Goal: Task Accomplishment & Management: Use online tool/utility

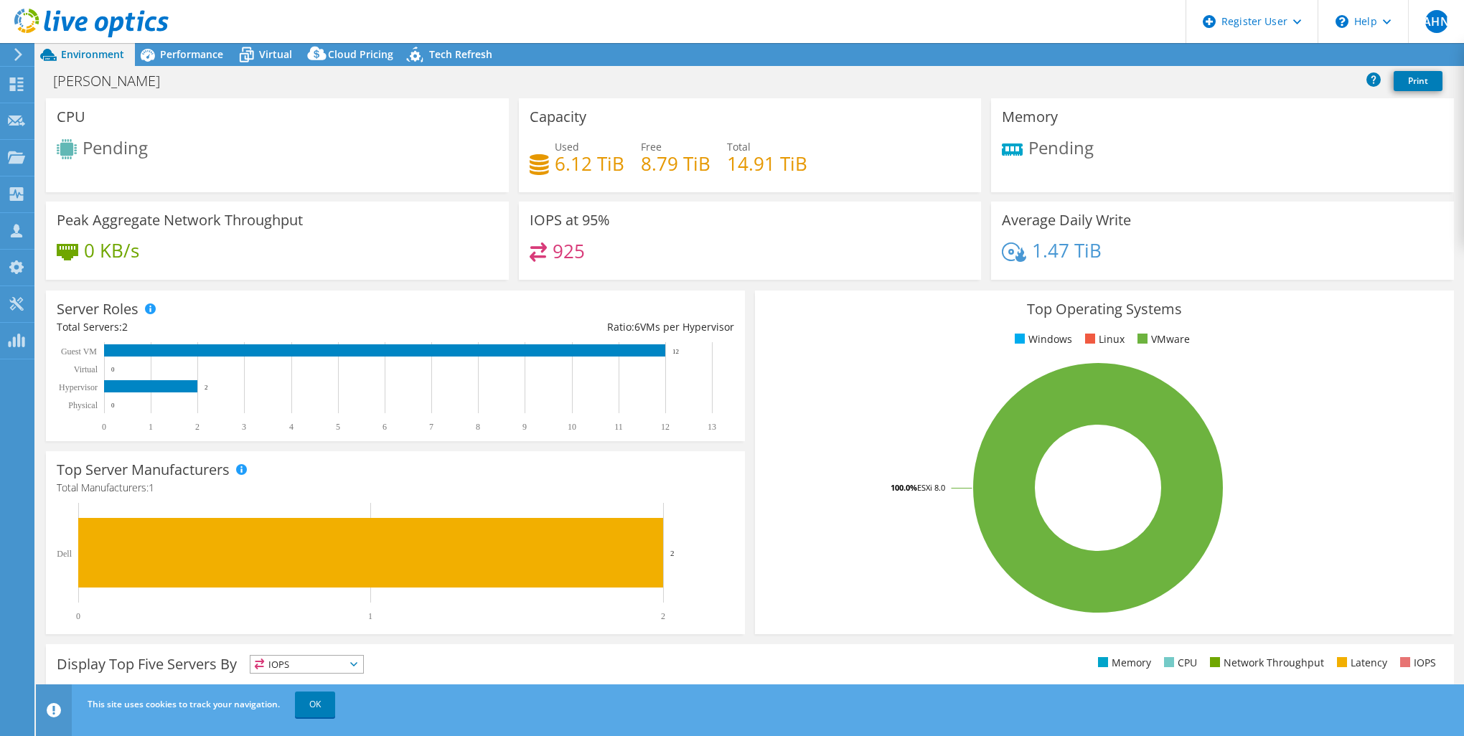
select select "USD"
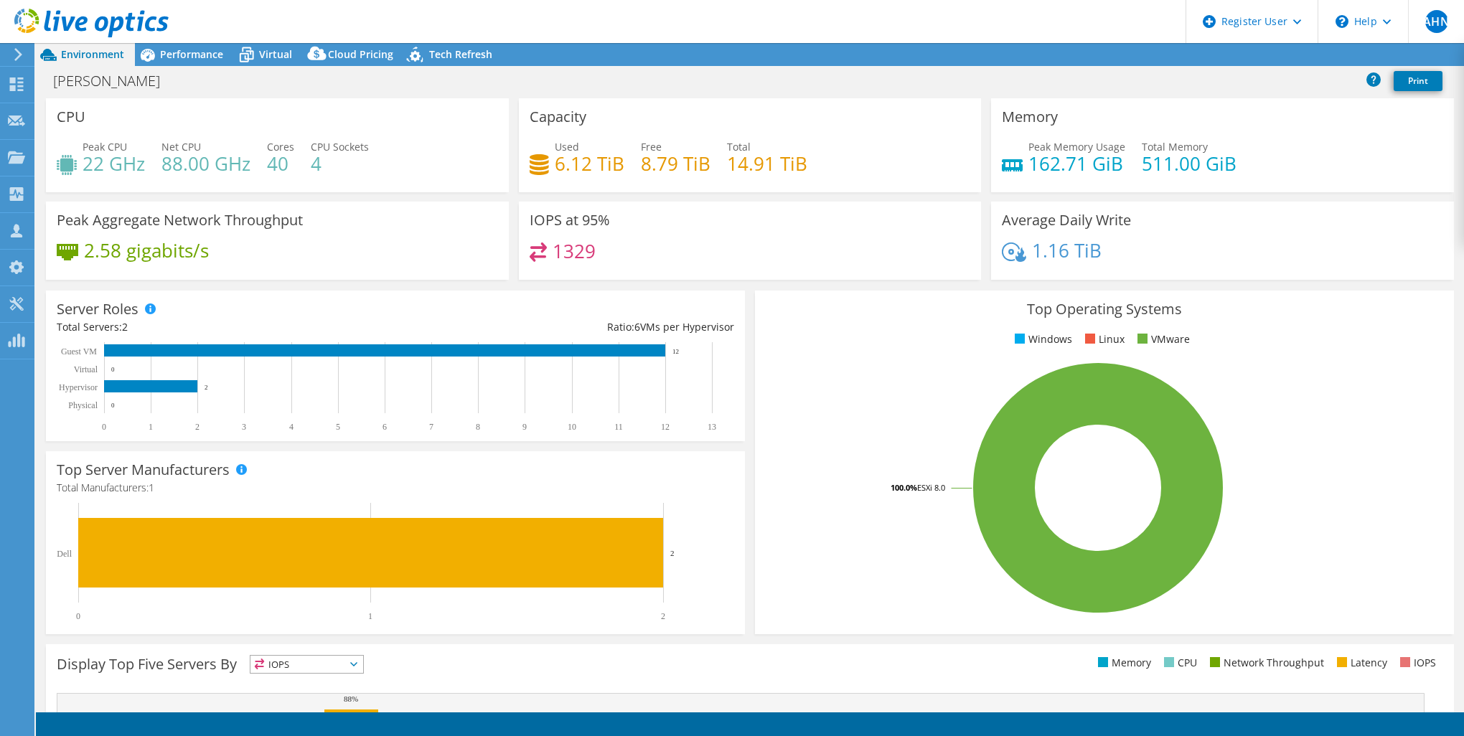
select select "[GEOGRAPHIC_DATA]"
select select "USD"
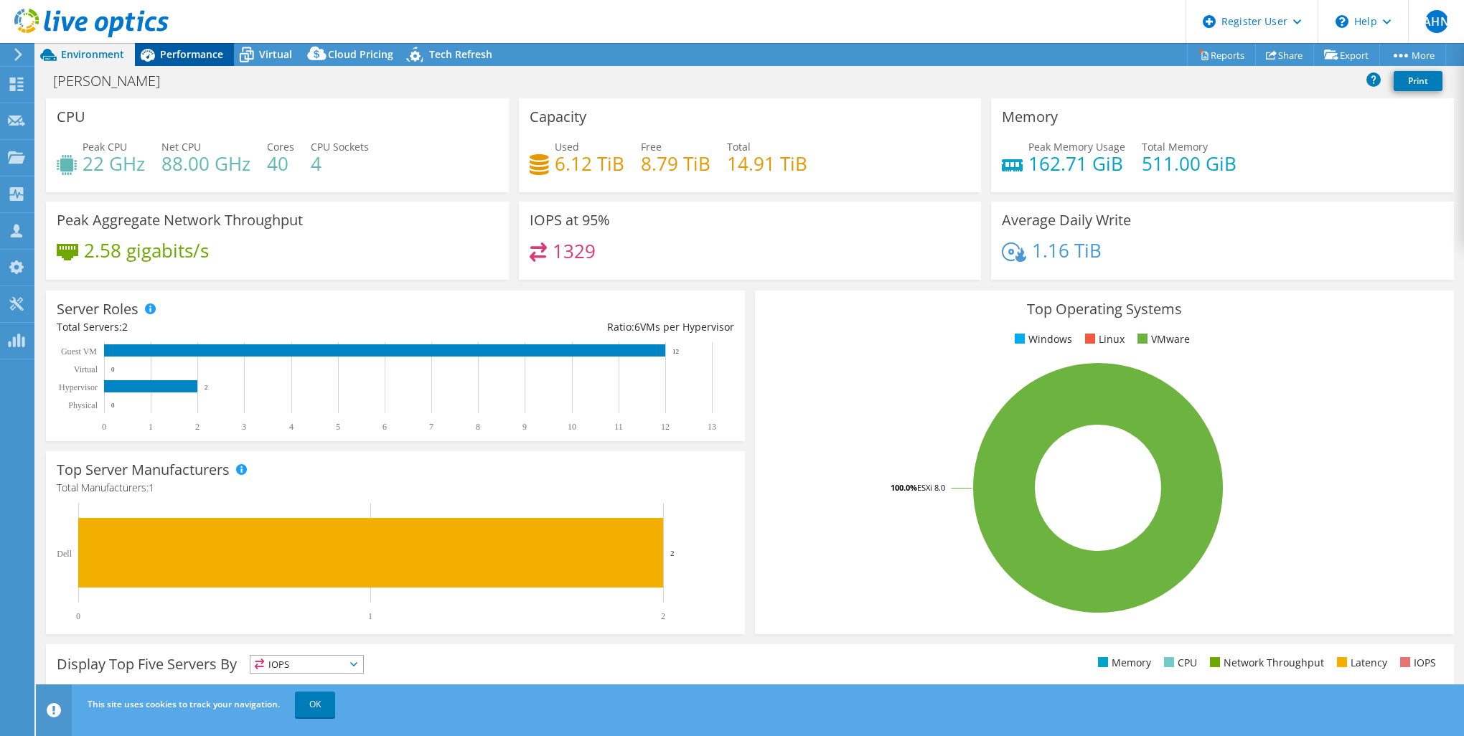
click at [201, 64] on div "Performance" at bounding box center [184, 54] width 99 height 23
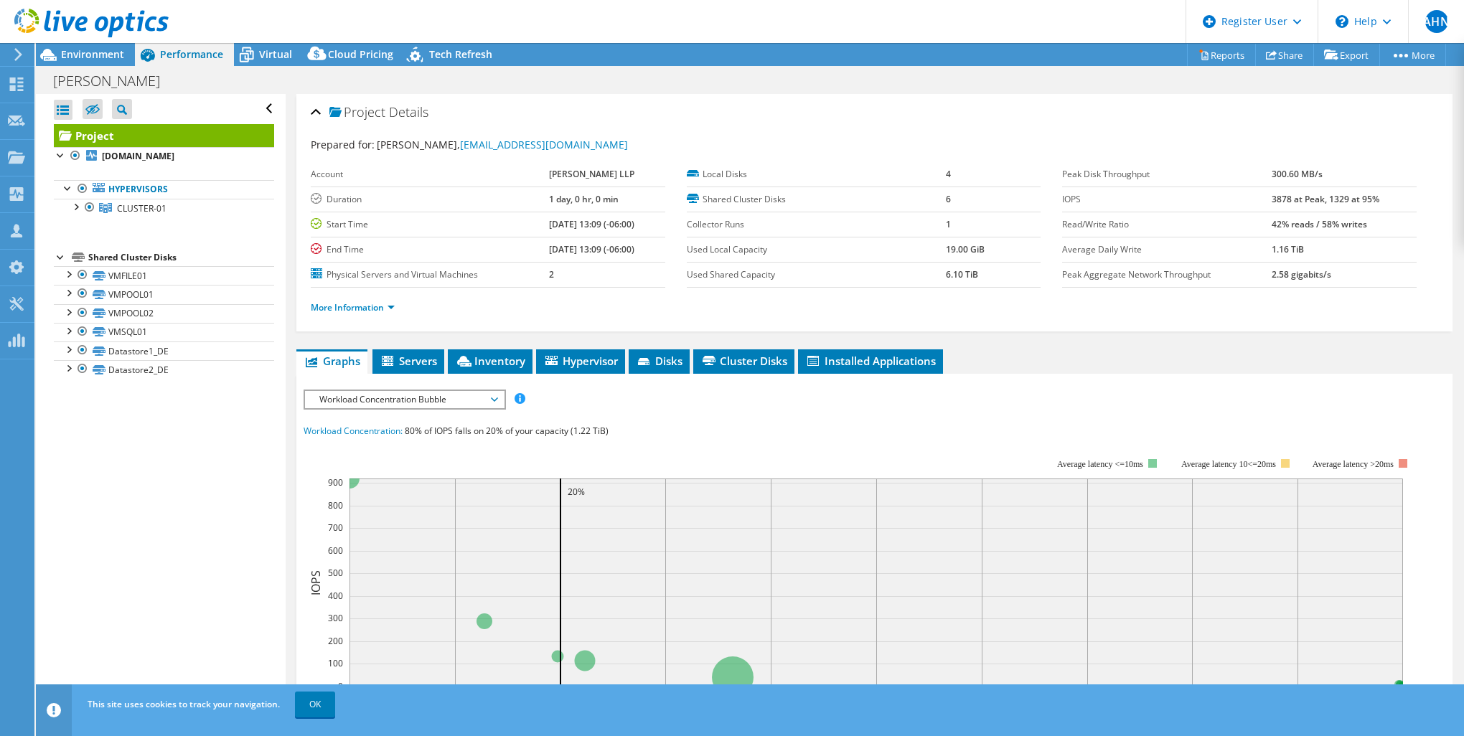
click at [459, 401] on span "Workload Concentration Bubble" at bounding box center [404, 399] width 184 height 17
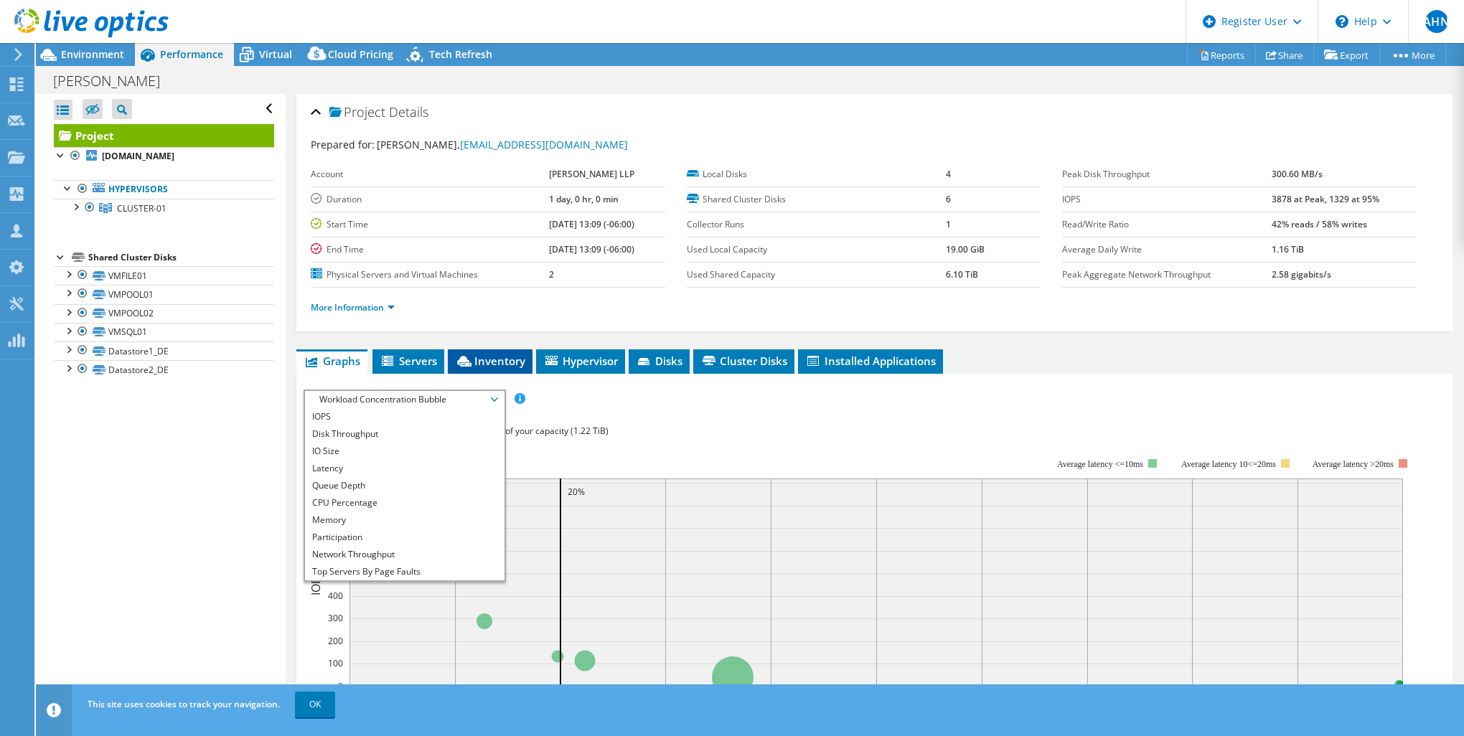
click at [497, 365] on span "Inventory" at bounding box center [490, 361] width 70 height 14
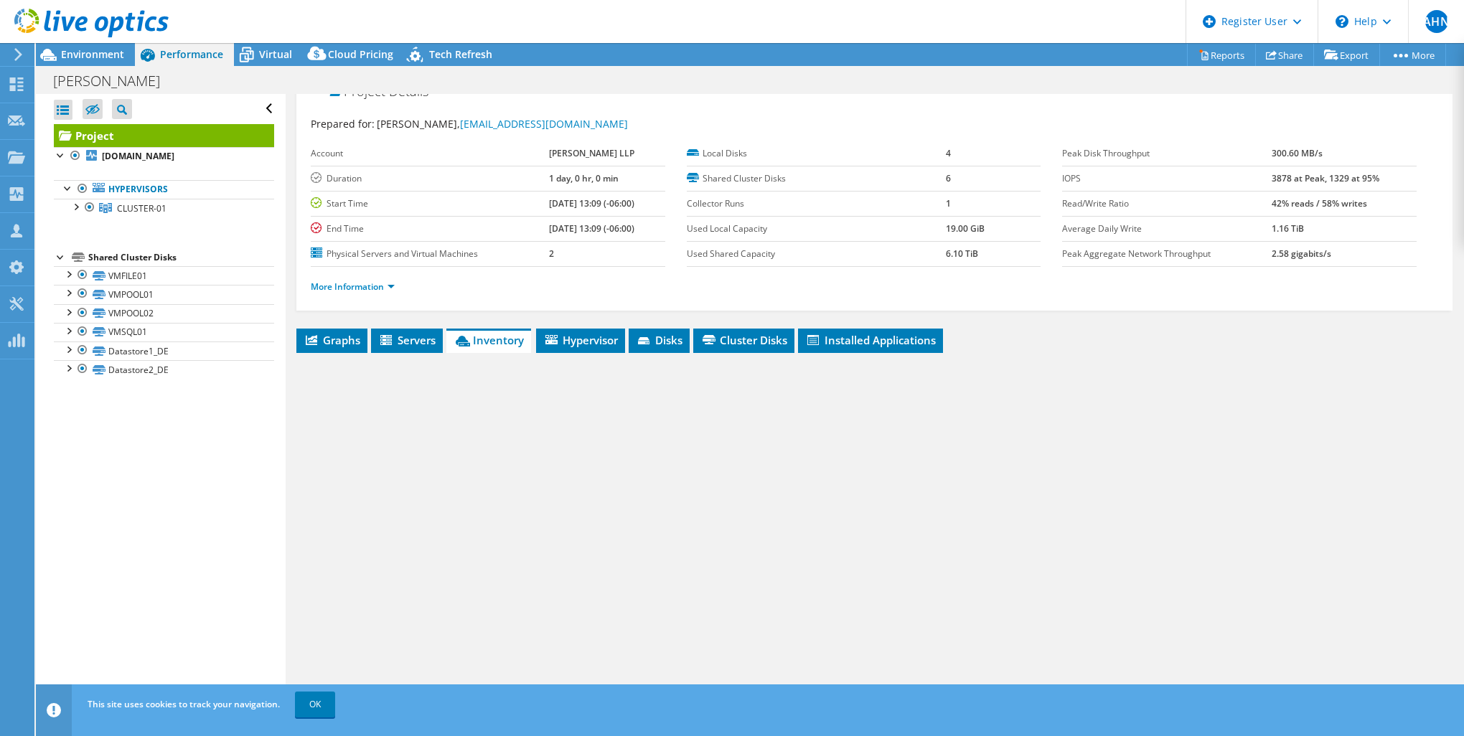
scroll to position [25, 0]
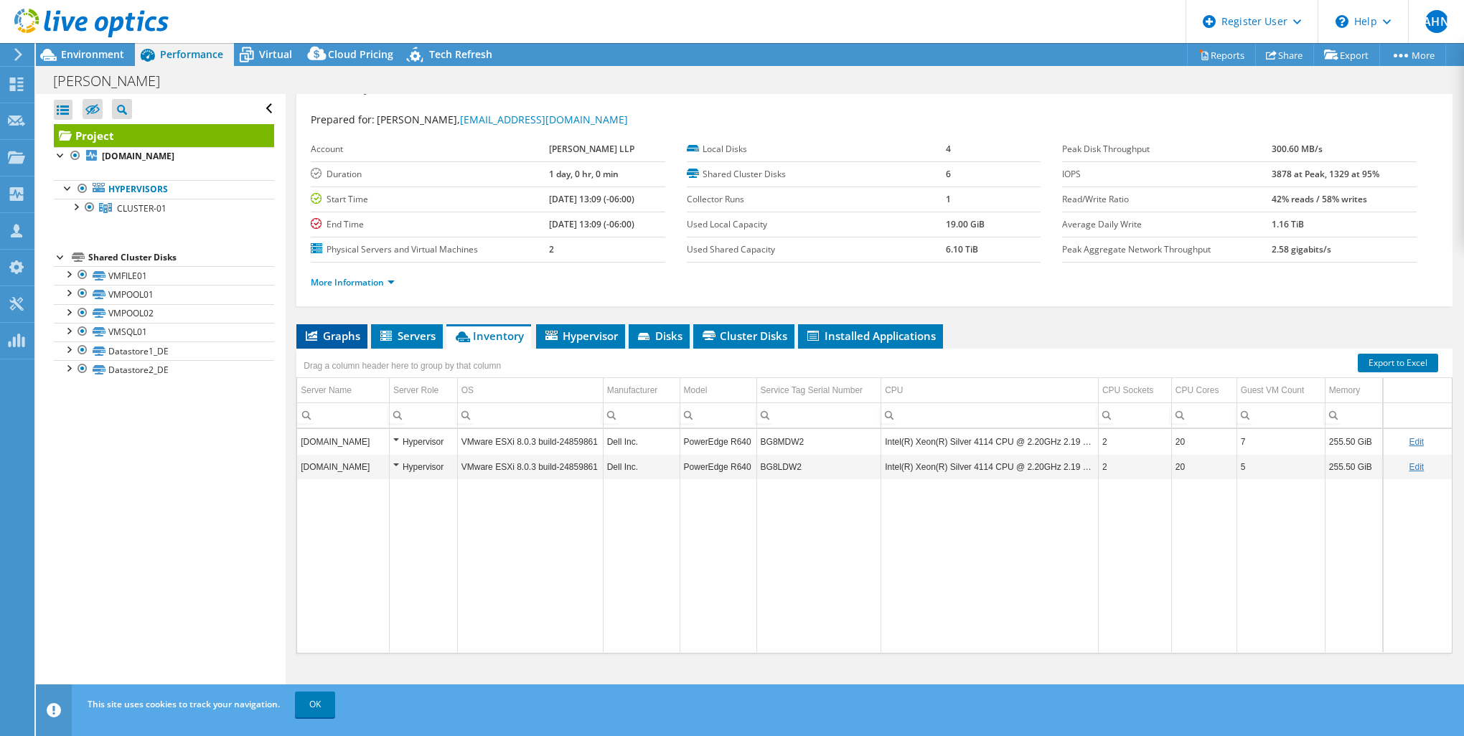
click at [341, 339] on span "Graphs" at bounding box center [332, 336] width 57 height 14
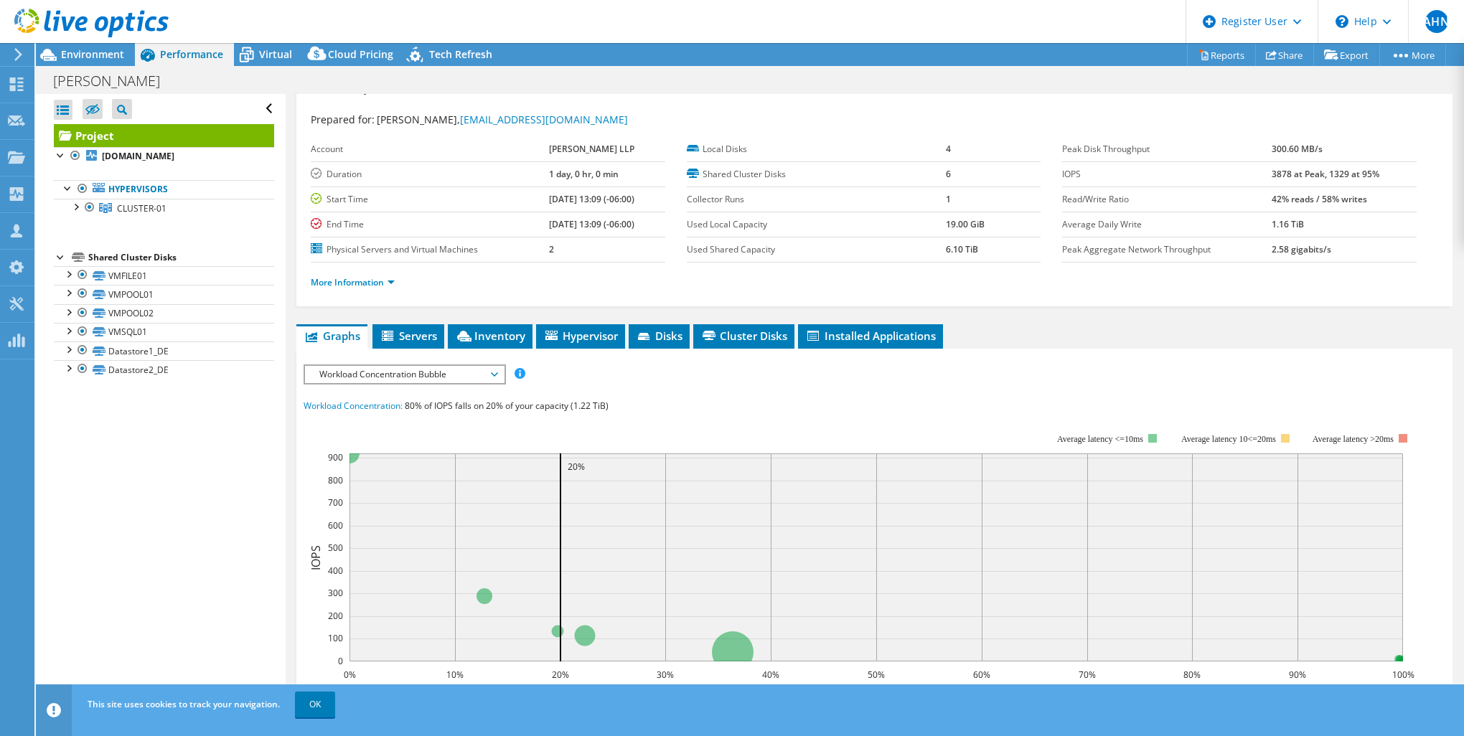
click at [431, 386] on div "IOPS Disk Throughput IO Size Latency Queue Depth CPU Percentage Memory Page Fau…" at bounding box center [875, 630] width 1142 height 531
click at [418, 383] on span "Workload Concentration Bubble" at bounding box center [404, 374] width 184 height 17
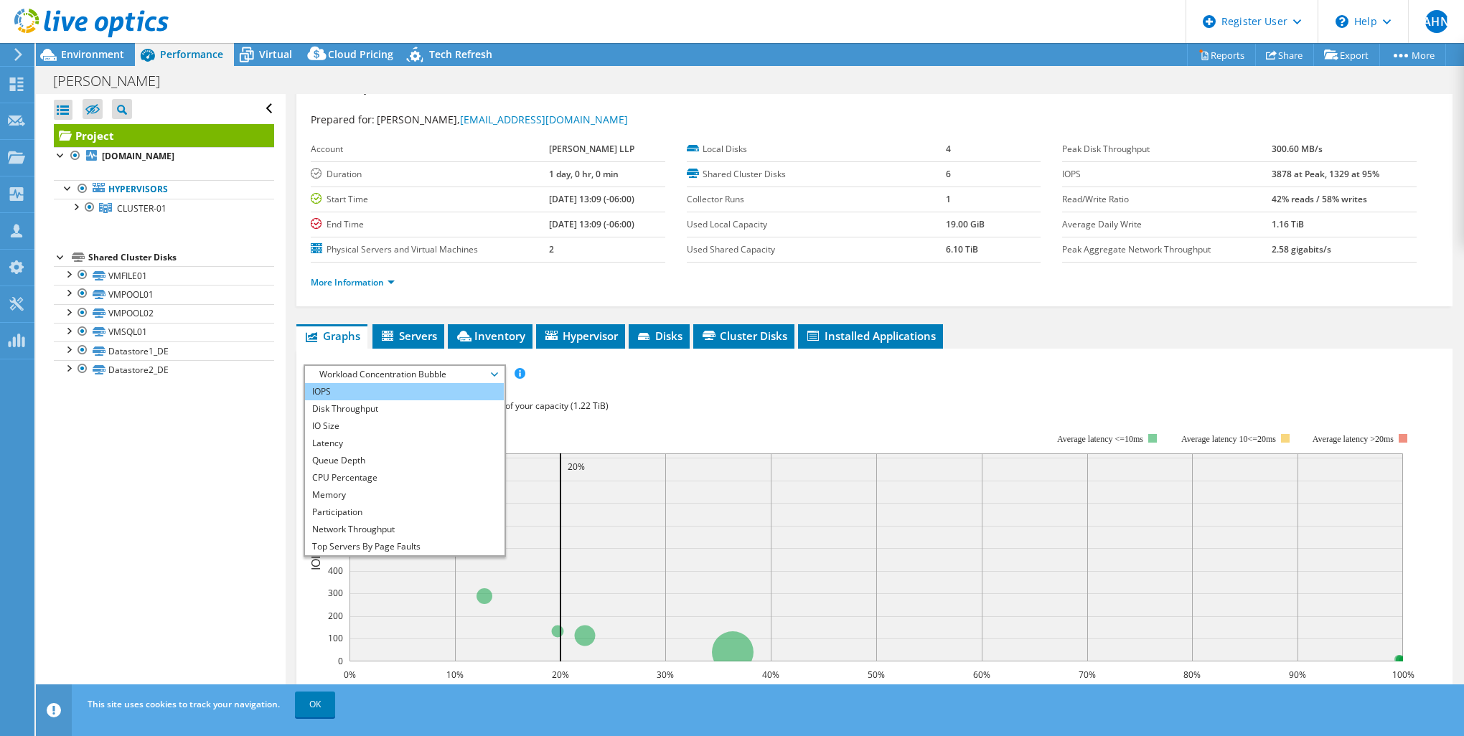
click at [334, 394] on li "IOPS" at bounding box center [404, 391] width 199 height 17
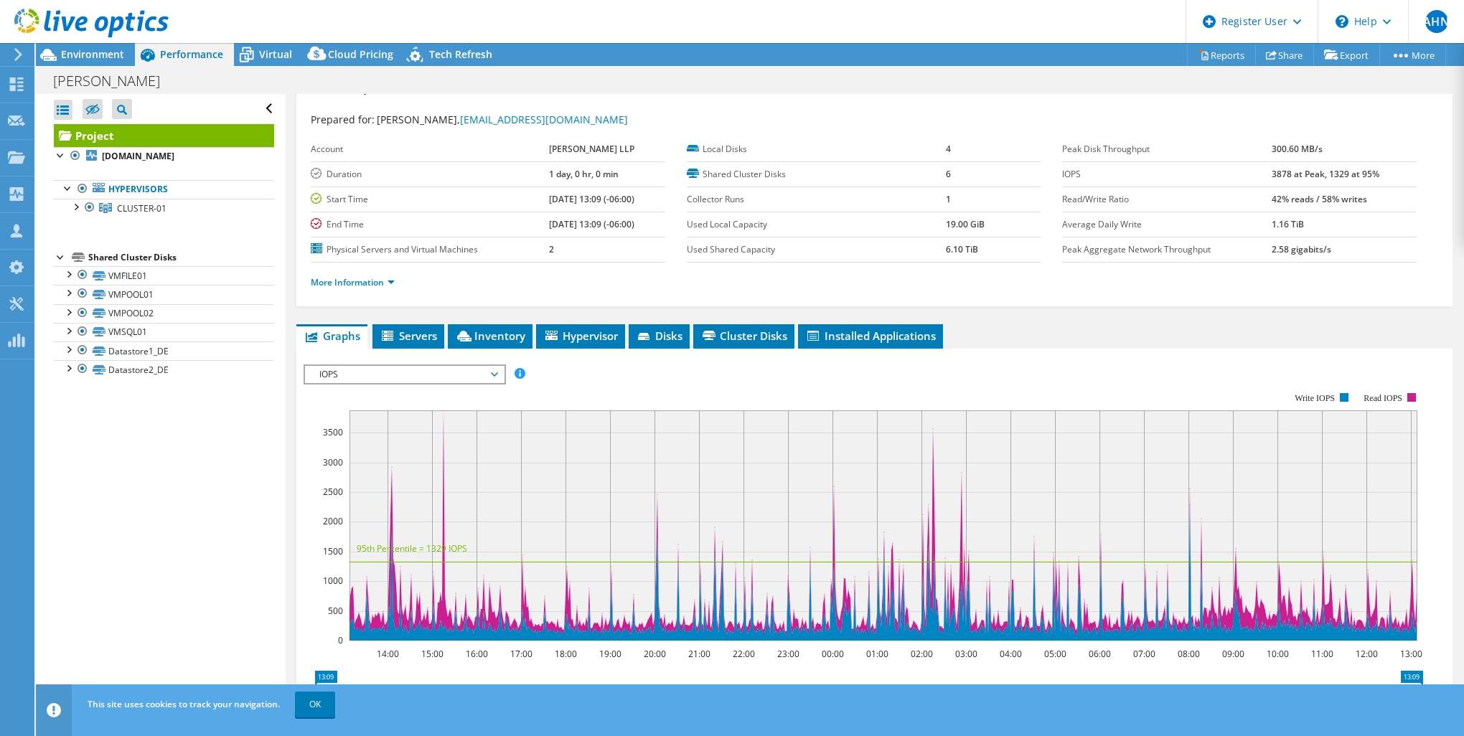
click at [463, 380] on span "IOPS" at bounding box center [404, 374] width 184 height 17
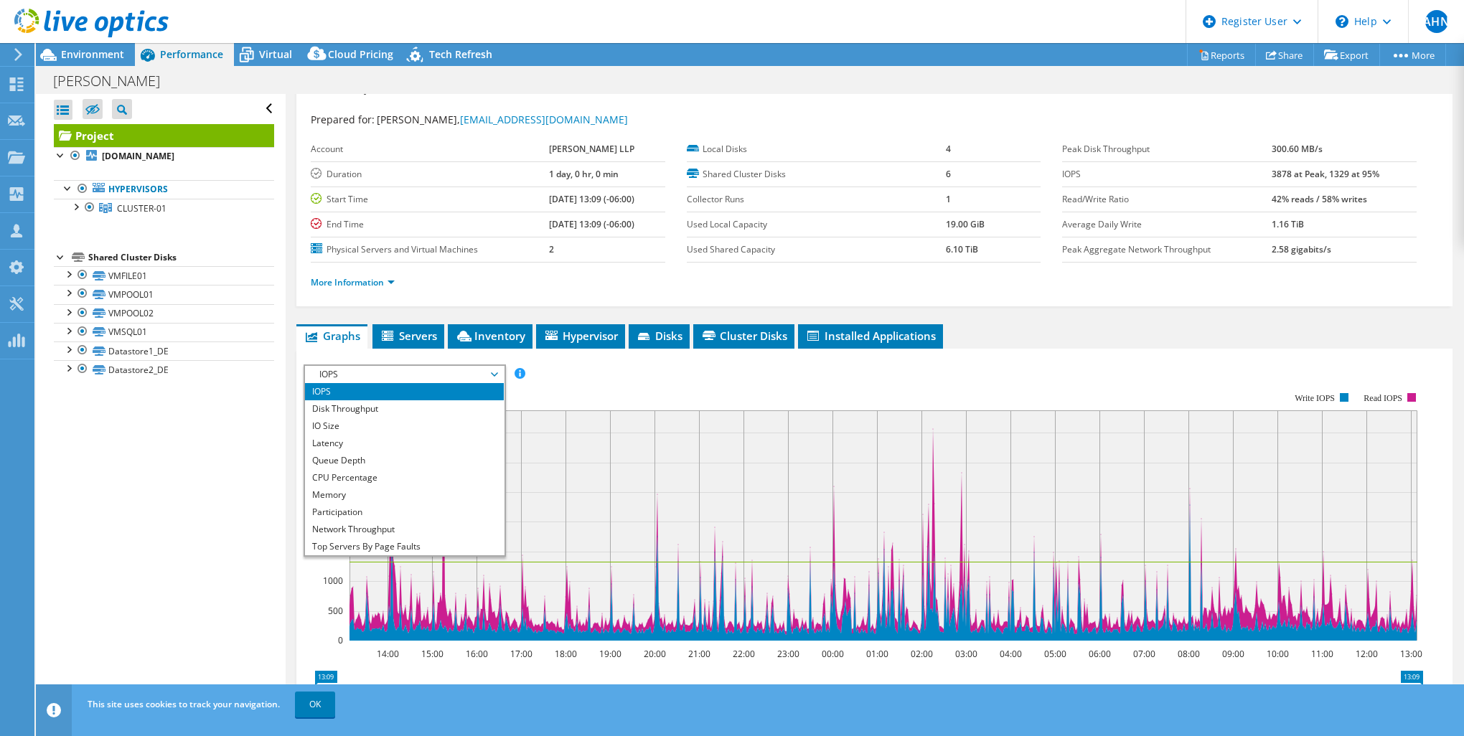
click at [583, 390] on rect at bounding box center [864, 516] width 1120 height 287
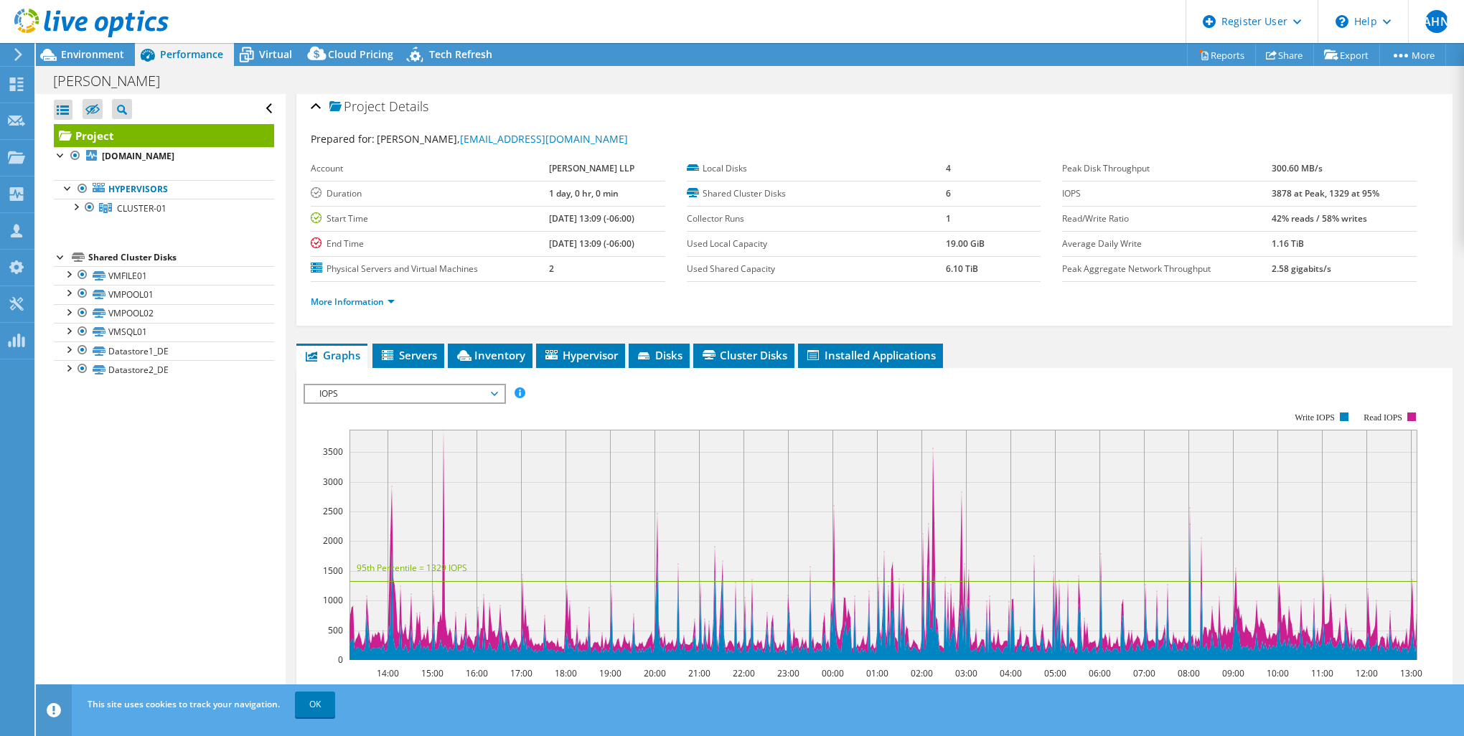
scroll to position [0, 0]
